Goal: Task Accomplishment & Management: Complete application form

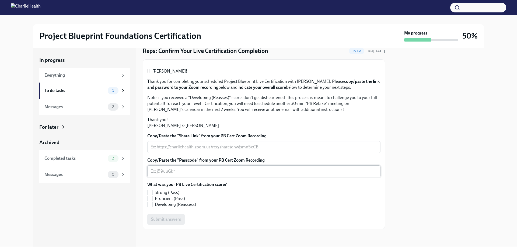
scroll to position [42, 0]
click at [183, 153] on div "x ​" at bounding box center [263, 147] width 233 height 12
click at [162, 150] on textarea "Copy/Paste the "Share Link" from your PB Cert Zoom Recording" at bounding box center [264, 147] width 227 height 6
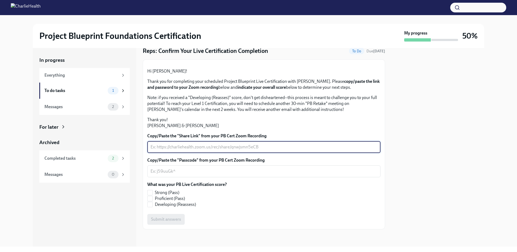
paste textarea "[URL][DOMAIN_NAME] Passcode: V0a$DU2="
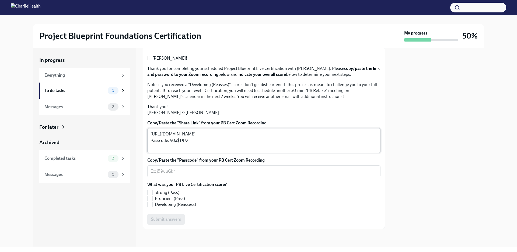
drag, startPoint x: 207, startPoint y: 198, endPoint x: 187, endPoint y: 195, distance: 19.9
click at [187, 153] on div "[URL][DOMAIN_NAME] Passcode: V0a$DU2= x ​" at bounding box center [263, 140] width 233 height 25
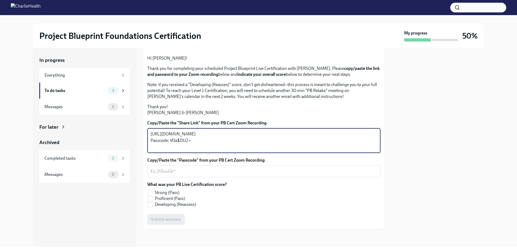
drag, startPoint x: 186, startPoint y: 193, endPoint x: 170, endPoint y: 193, distance: 16.2
click at [170, 150] on textarea "[URL][DOMAIN_NAME] Passcode: V0a$DU2=" at bounding box center [264, 140] width 227 height 19
type textarea "[URL][DOMAIN_NAME] Passcode:"
click at [166, 174] on textarea "Copy/Paste the "Passcode" from your PB Cert Zoom Recording" at bounding box center [264, 171] width 227 height 6
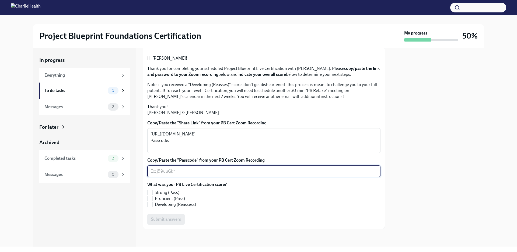
paste textarea "V0a$DU2="
type textarea "V0a$DU2="
click at [159, 150] on textarea "[URL][DOMAIN_NAME] Passcode:" at bounding box center [264, 140] width 227 height 19
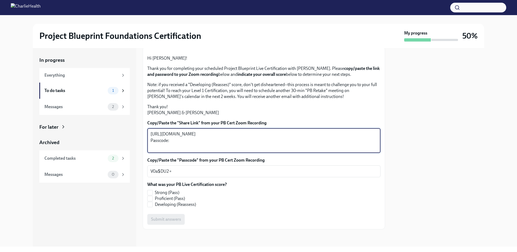
click at [159, 150] on textarea "[URL][DOMAIN_NAME] Passcode:" at bounding box center [264, 140] width 227 height 19
type textarea "[URL][DOMAIN_NAME]"
